Goal: Find specific page/section: Find specific page/section

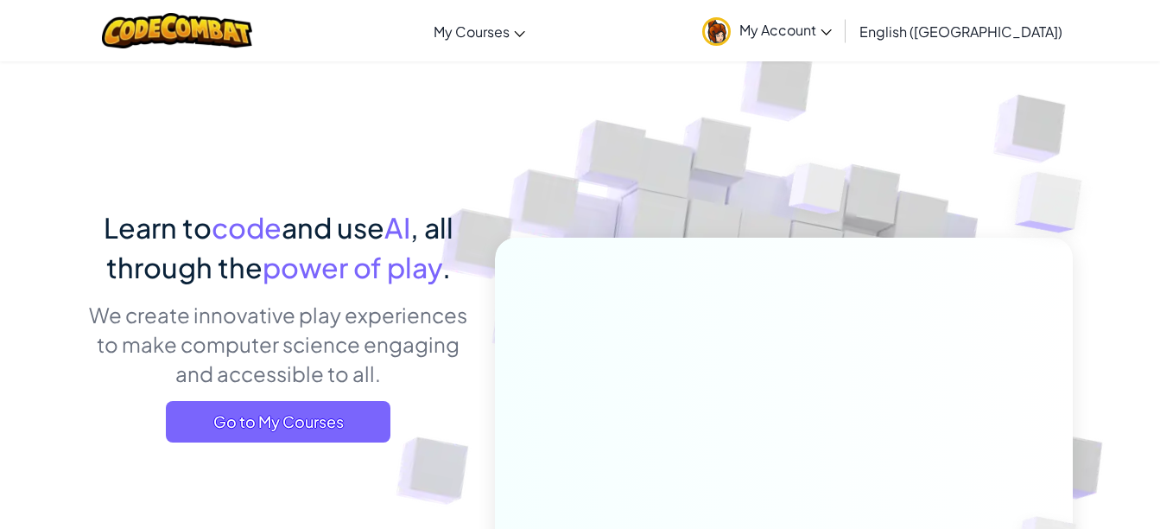
click at [339, 423] on span "Go to My Courses" at bounding box center [278, 421] width 225 height 41
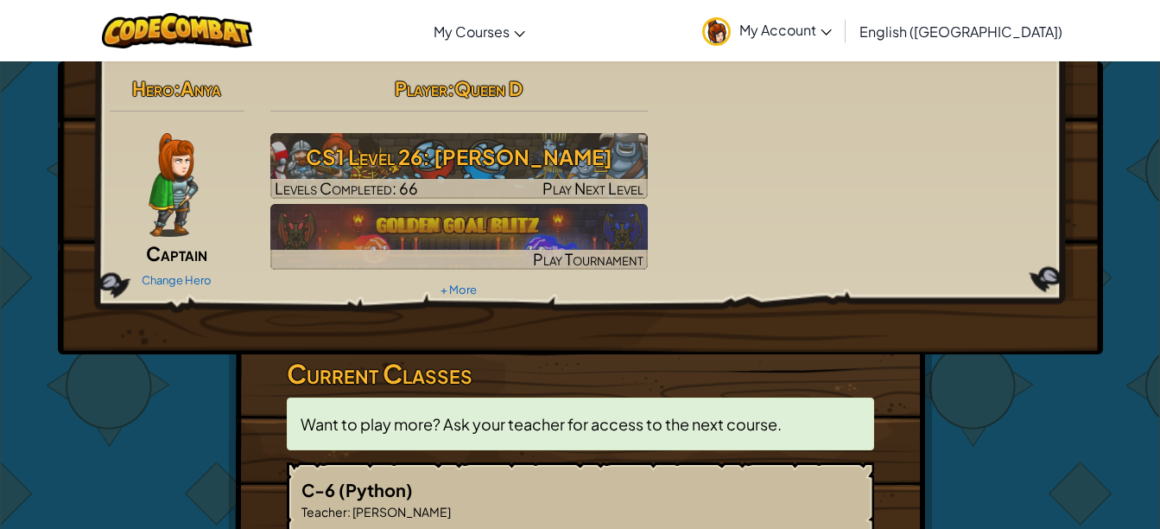
click at [534, 51] on link "My Courses" at bounding box center [479, 31] width 109 height 47
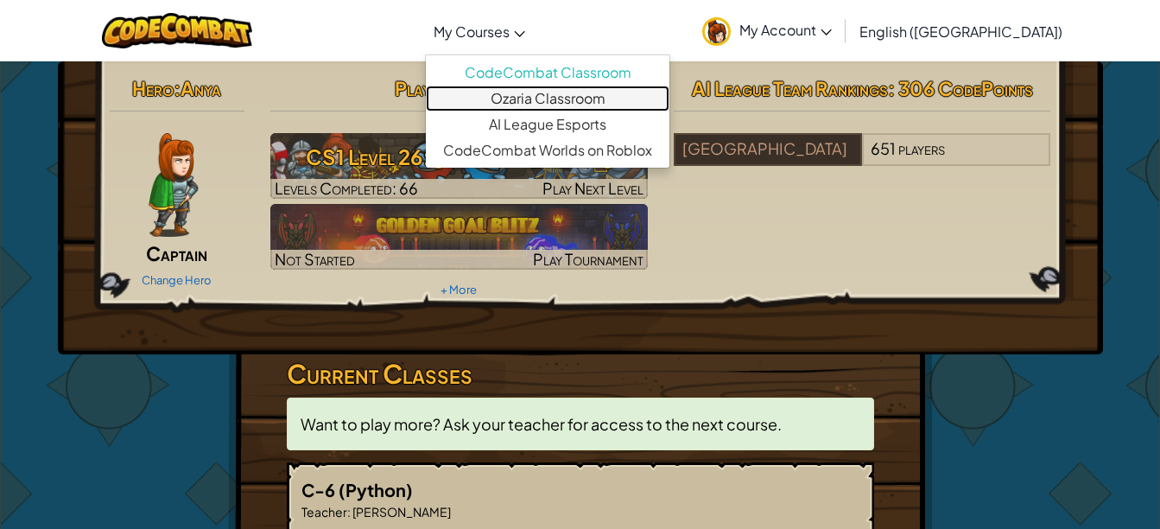
click at [577, 93] on link "Ozaria Classroom" at bounding box center [548, 99] width 244 height 26
